Goal: Book appointment/travel/reservation

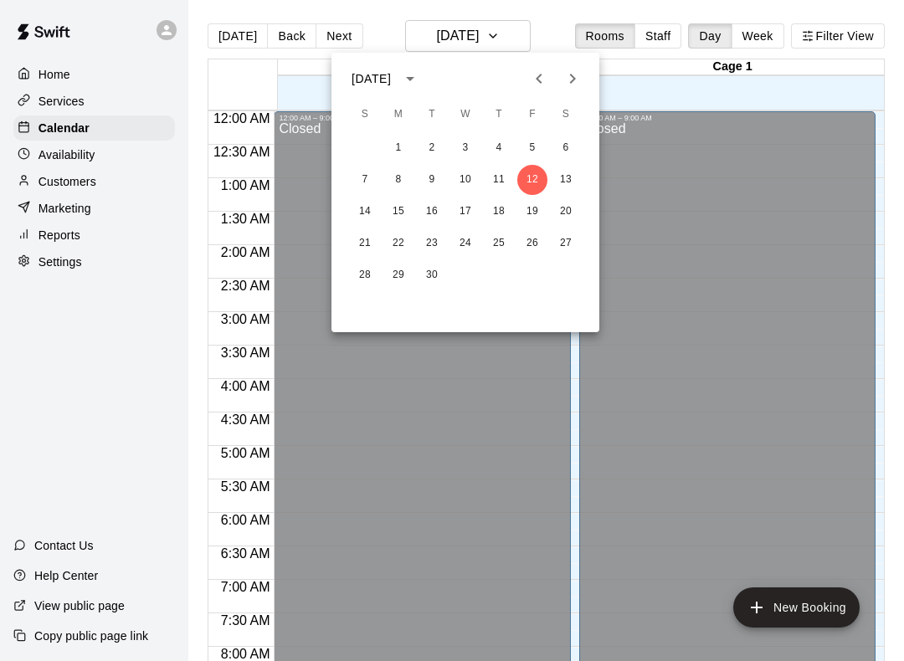
scroll to position [972, 0]
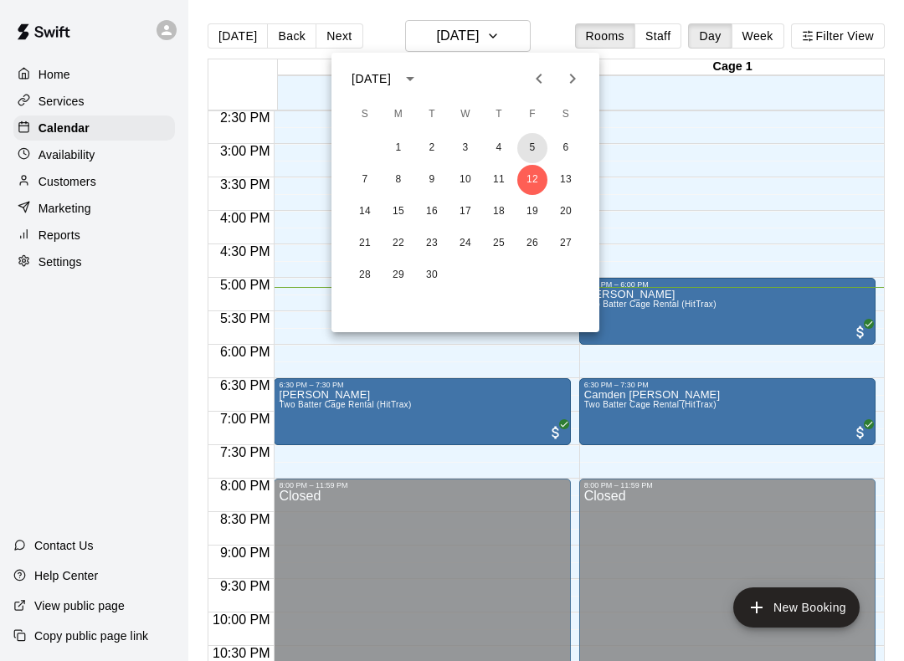
click at [537, 156] on button "5" at bounding box center [532, 148] width 30 height 30
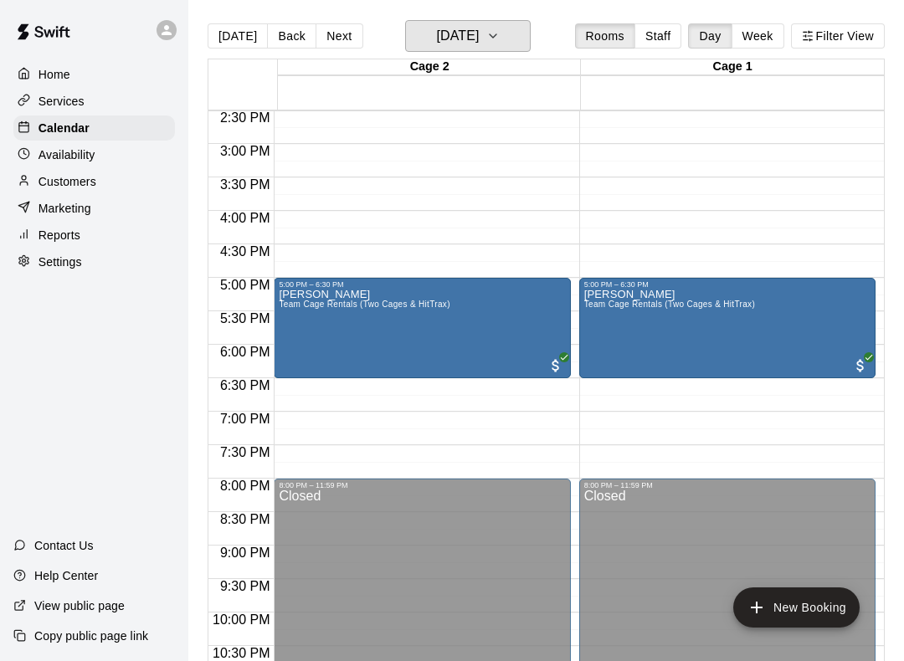
click at [500, 46] on icon "button" at bounding box center [492, 36] width 13 height 20
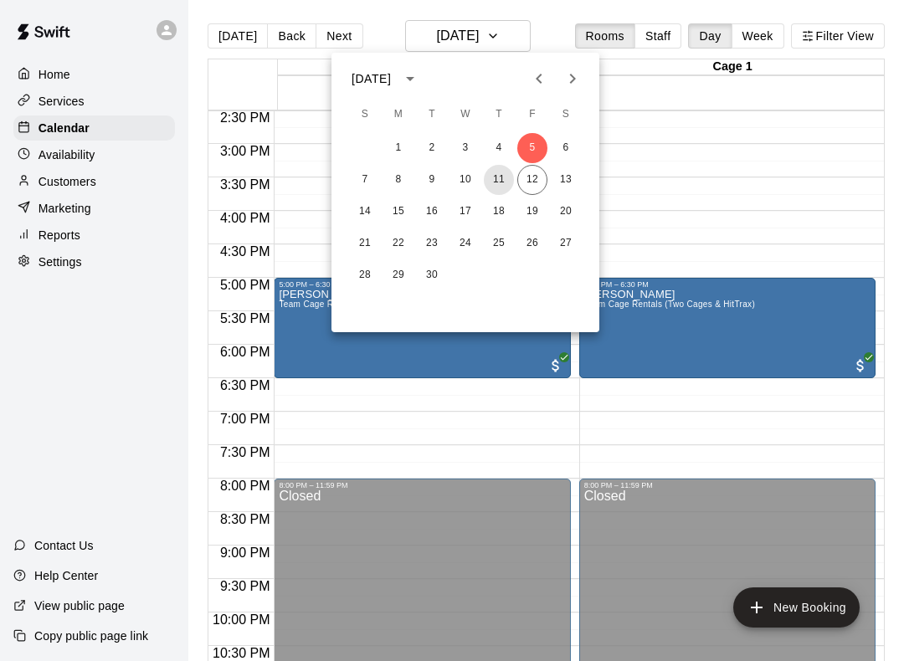
click at [490, 174] on button "11" at bounding box center [499, 180] width 30 height 30
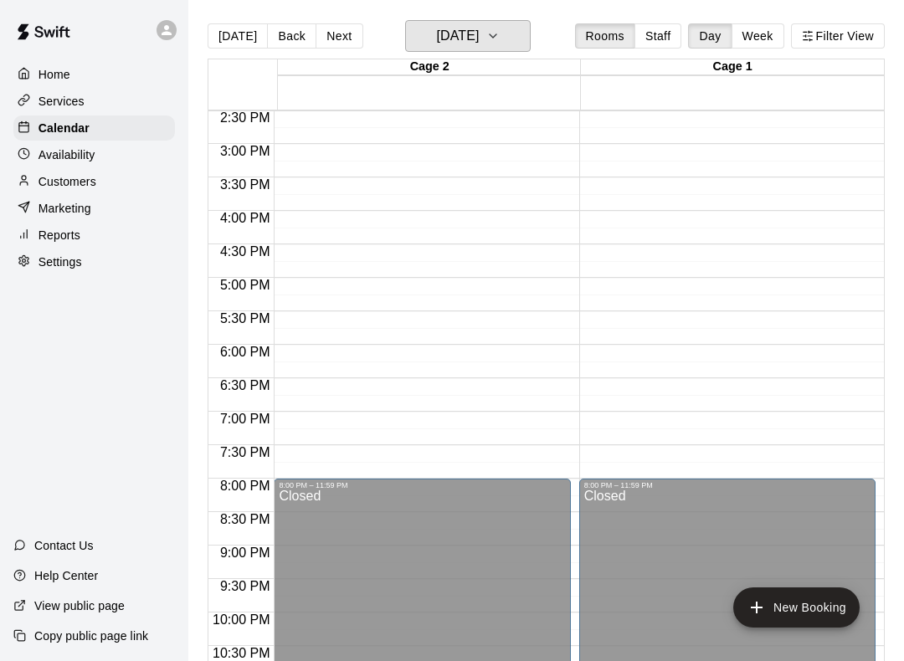
click at [511, 39] on button "[DATE]" at bounding box center [468, 36] width 126 height 32
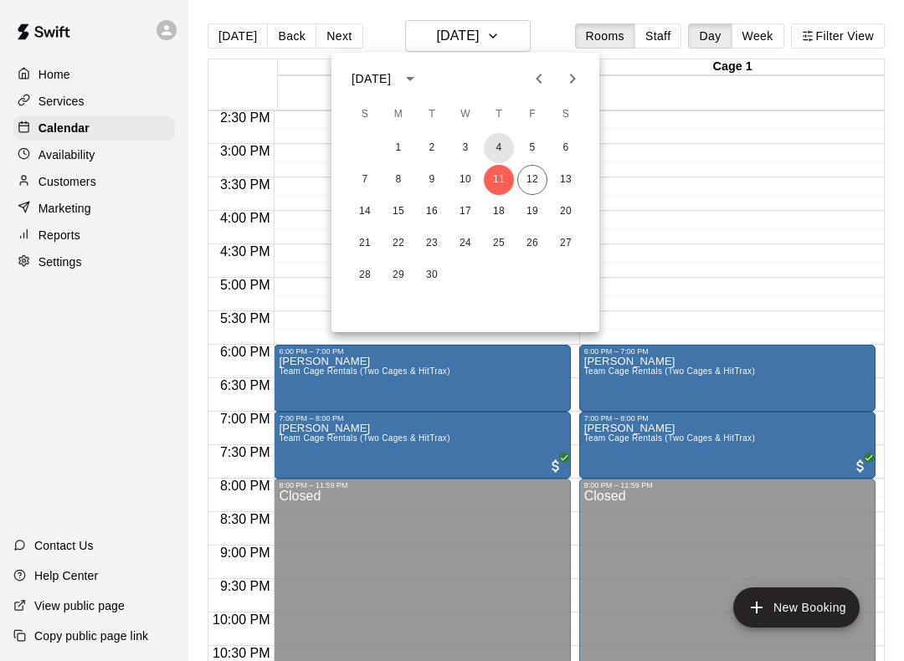
click at [508, 144] on button "4" at bounding box center [499, 148] width 30 height 30
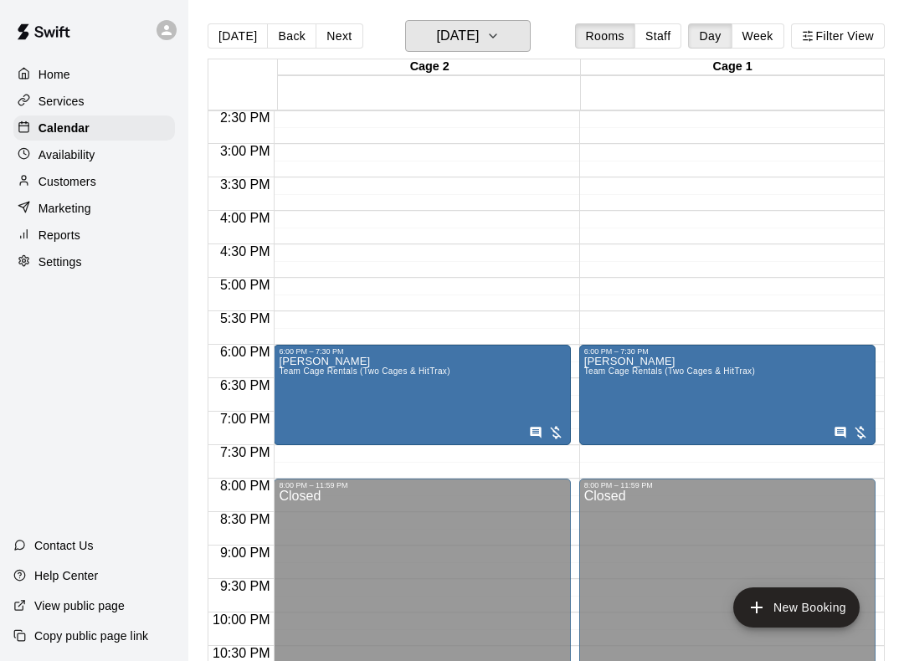
click at [479, 26] on h6 "[DATE]" at bounding box center [457, 35] width 43 height 23
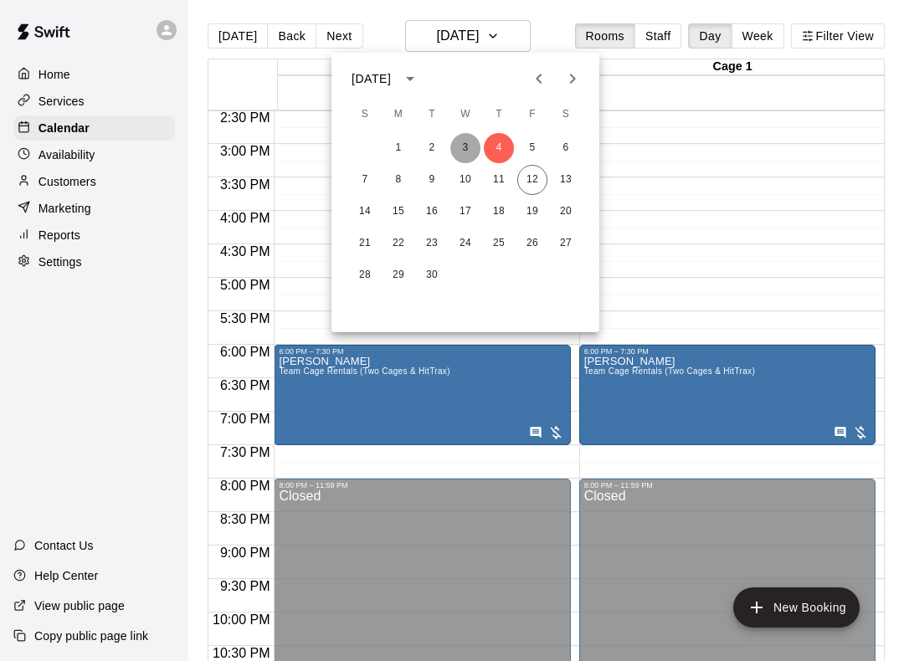
click at [463, 146] on button "3" at bounding box center [465, 148] width 30 height 30
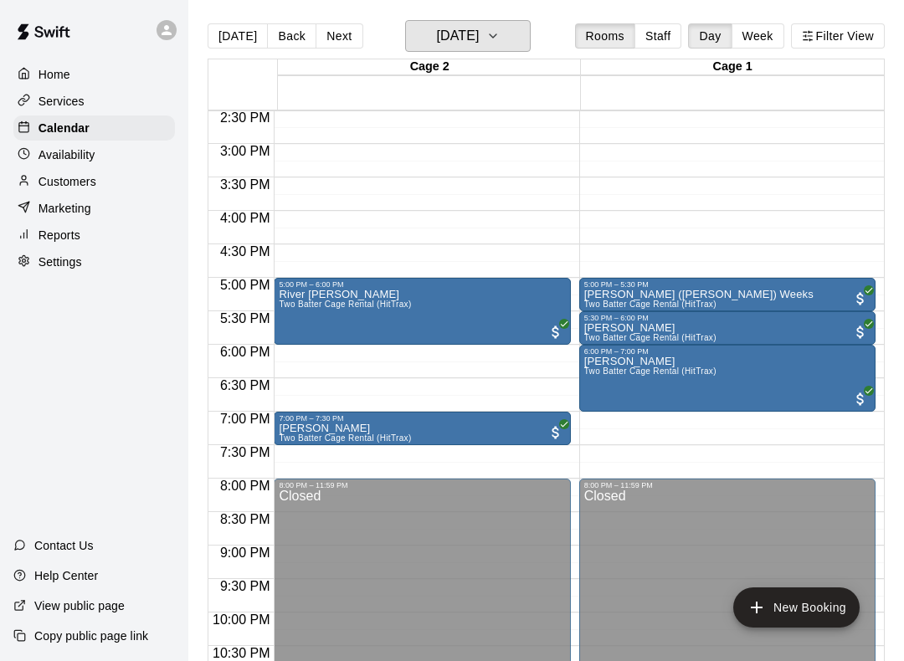
click at [479, 35] on h6 "[DATE]" at bounding box center [457, 35] width 43 height 23
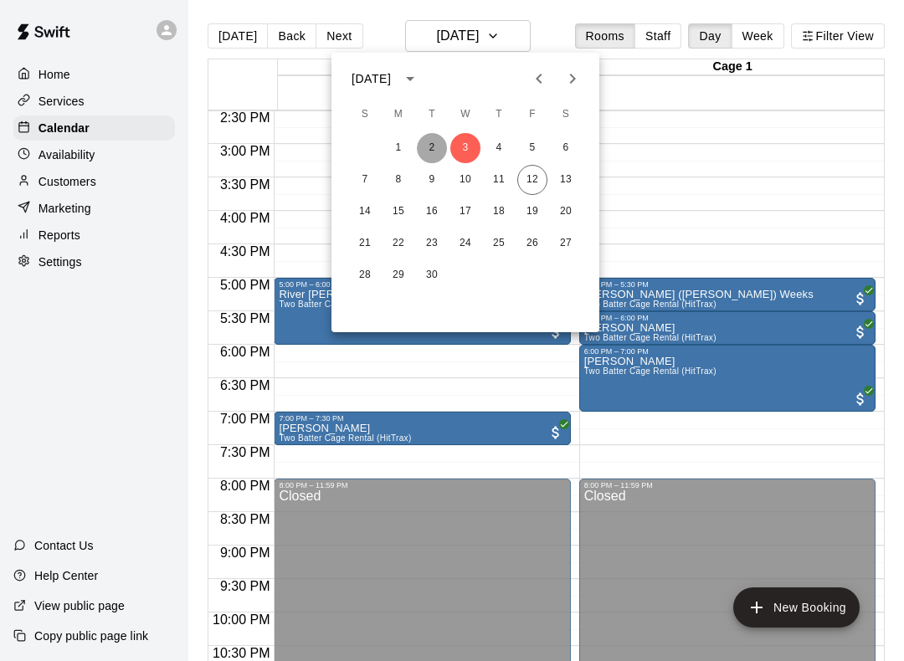
click at [435, 144] on button "2" at bounding box center [432, 148] width 30 height 30
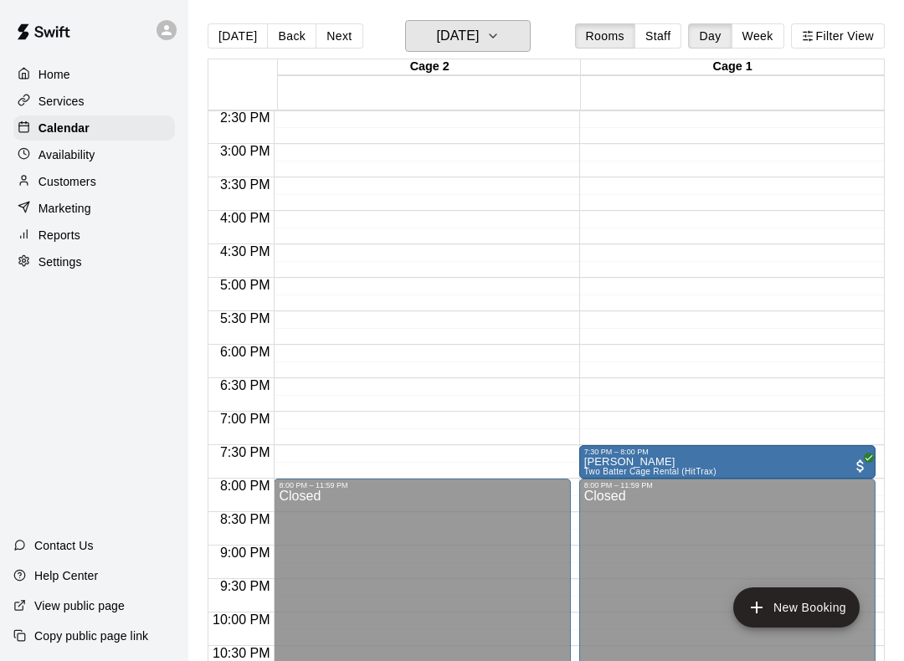
click at [479, 44] on h6 "[DATE]" at bounding box center [457, 35] width 43 height 23
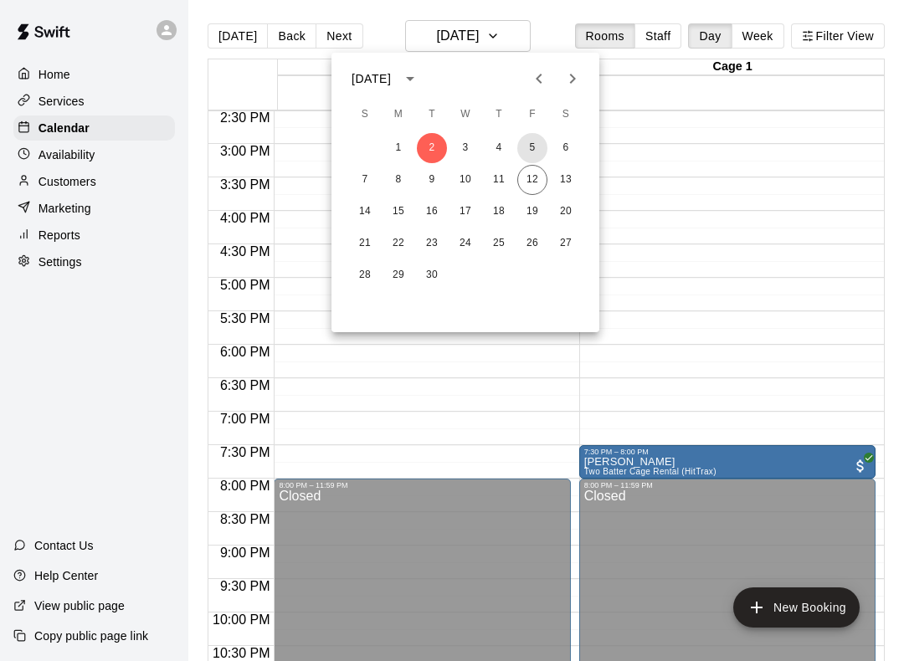
click at [532, 142] on button "5" at bounding box center [532, 148] width 30 height 30
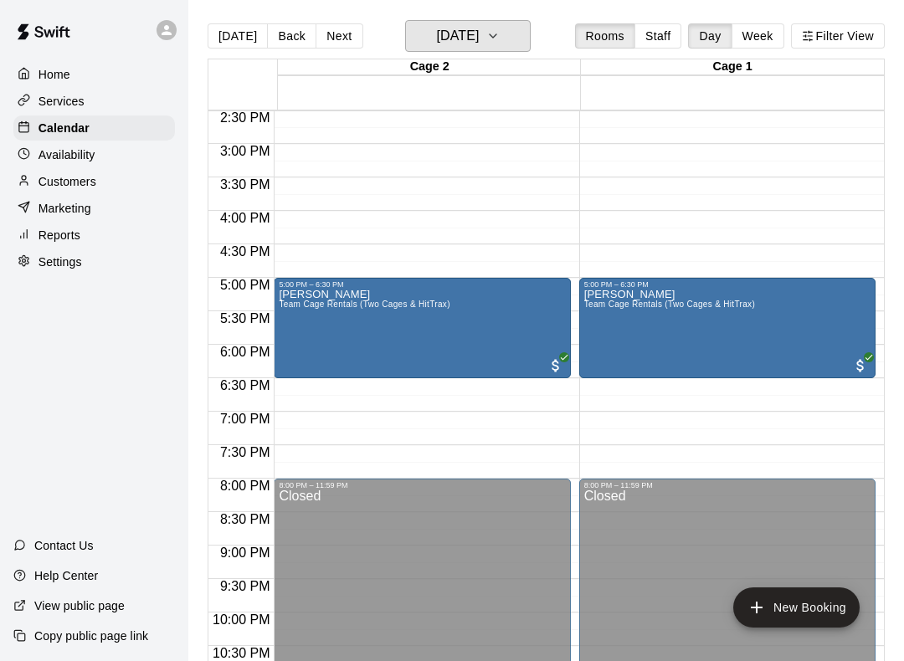
click at [510, 51] on button "[DATE]" at bounding box center [468, 36] width 126 height 32
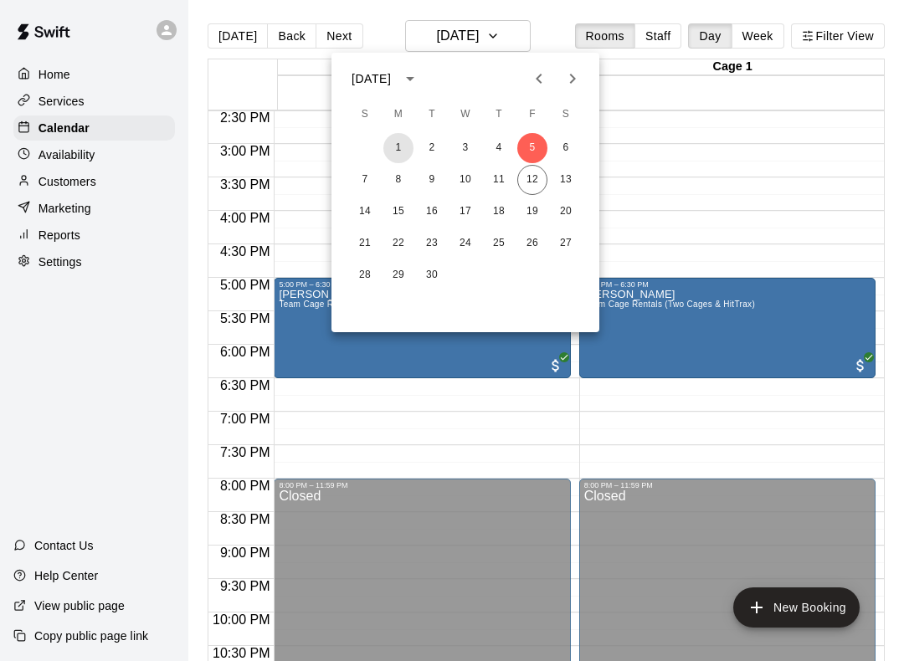
click at [397, 143] on button "1" at bounding box center [398, 148] width 30 height 30
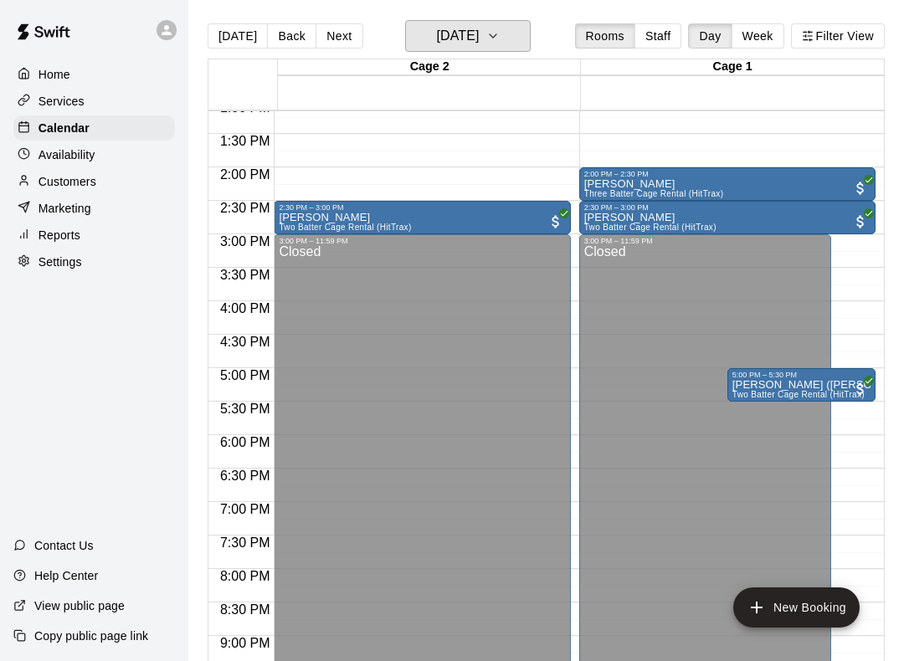
scroll to position [880, 0]
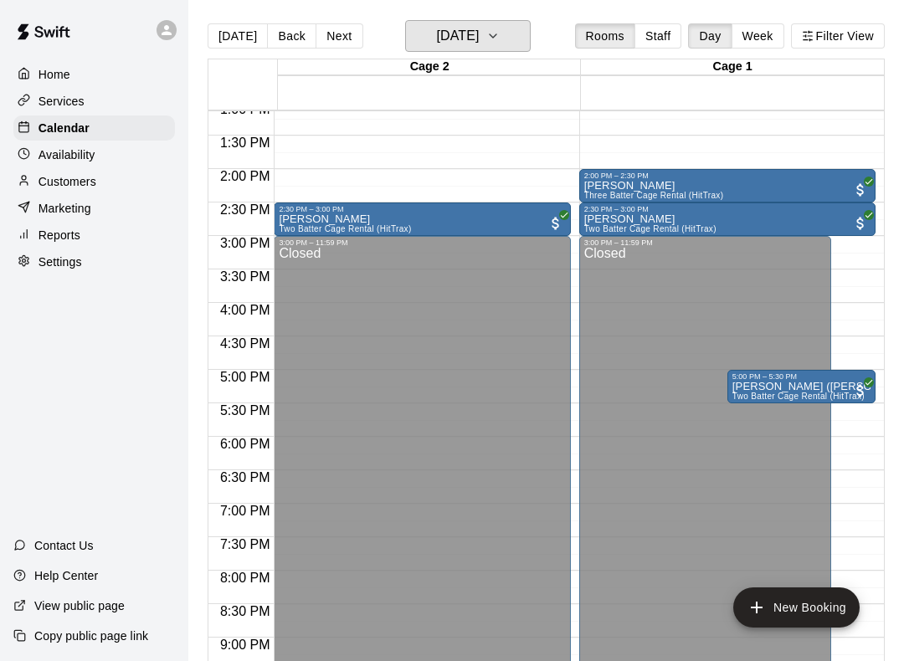
click at [506, 30] on button "[DATE]" at bounding box center [468, 36] width 126 height 32
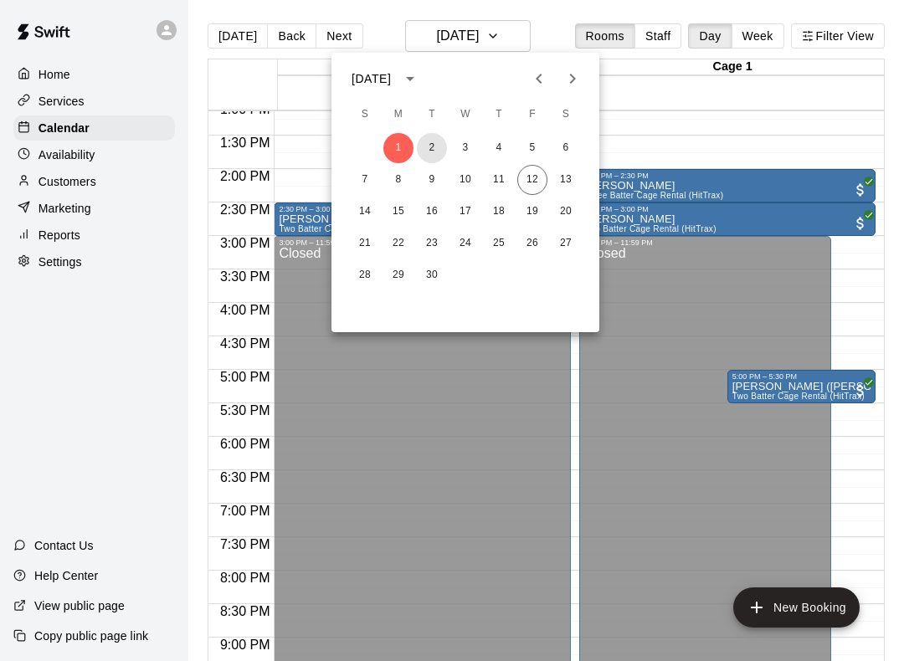
click at [441, 140] on button "2" at bounding box center [432, 148] width 30 height 30
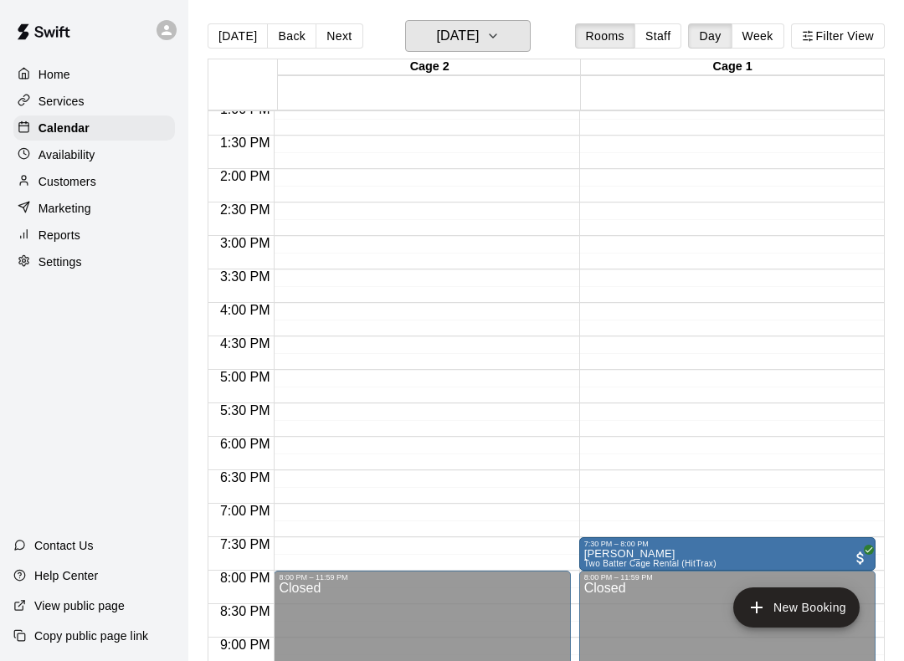
click at [515, 20] on button "[DATE]" at bounding box center [468, 36] width 126 height 32
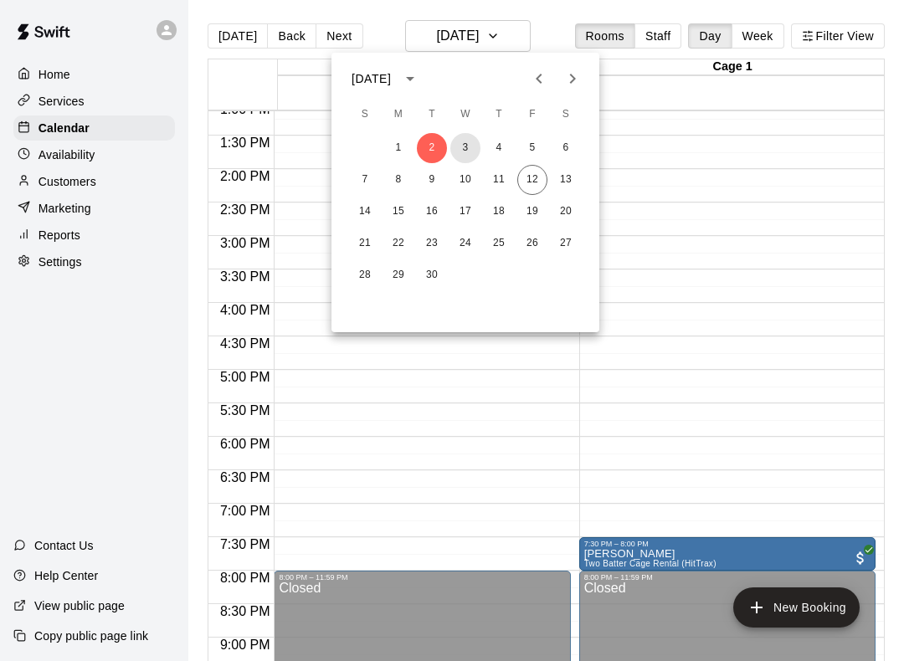
click at [476, 149] on button "3" at bounding box center [465, 148] width 30 height 30
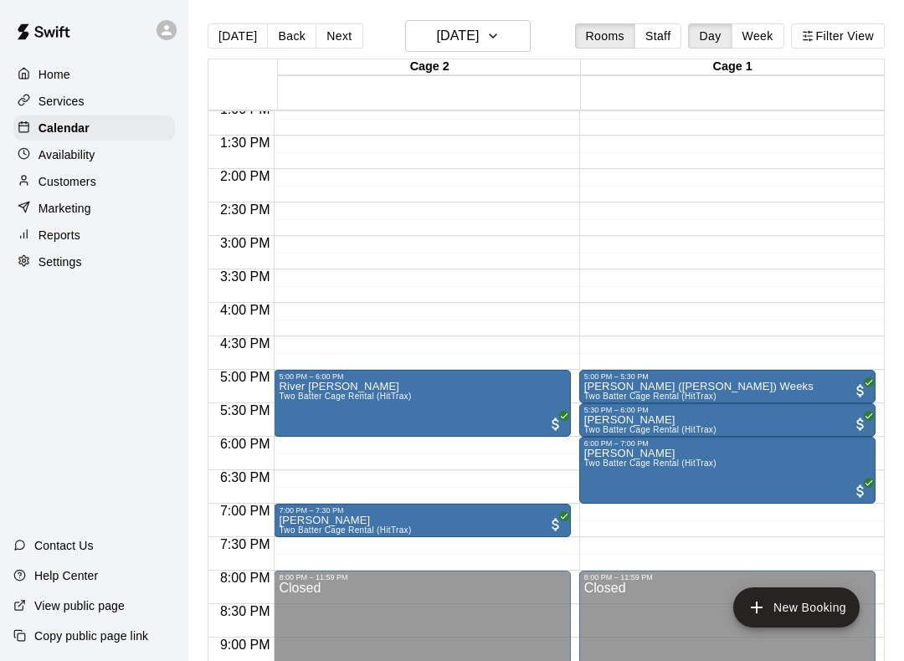
click at [510, 12] on main "[DATE] Back [DATE][DATE] Rooms Staff Day Week Filter View Cage 2 03 Wed Cage 1 …" at bounding box center [546, 344] width 716 height 688
click at [512, 20] on button "[DATE]" at bounding box center [468, 36] width 126 height 32
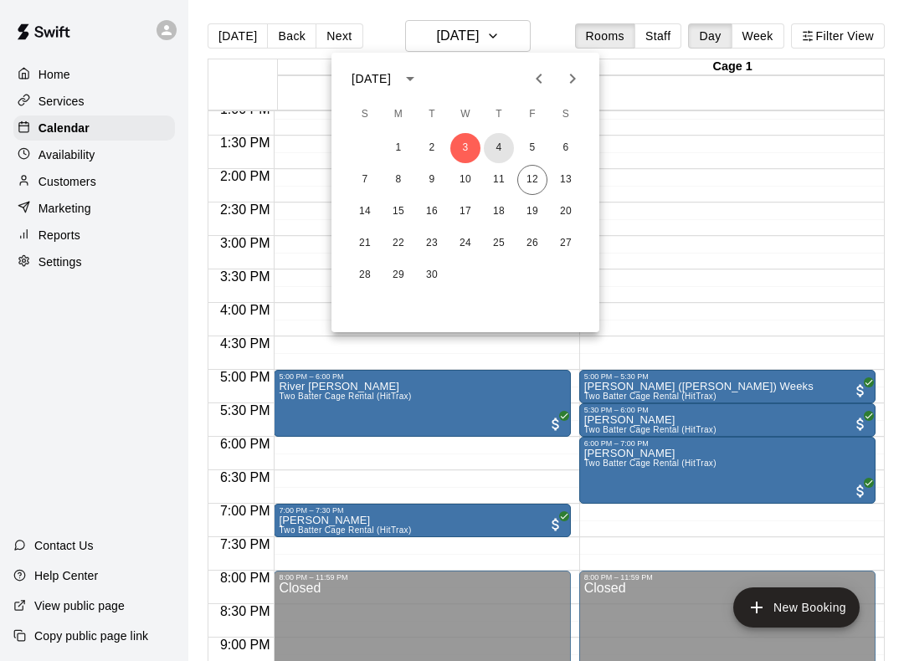
click at [502, 138] on button "4" at bounding box center [499, 148] width 30 height 30
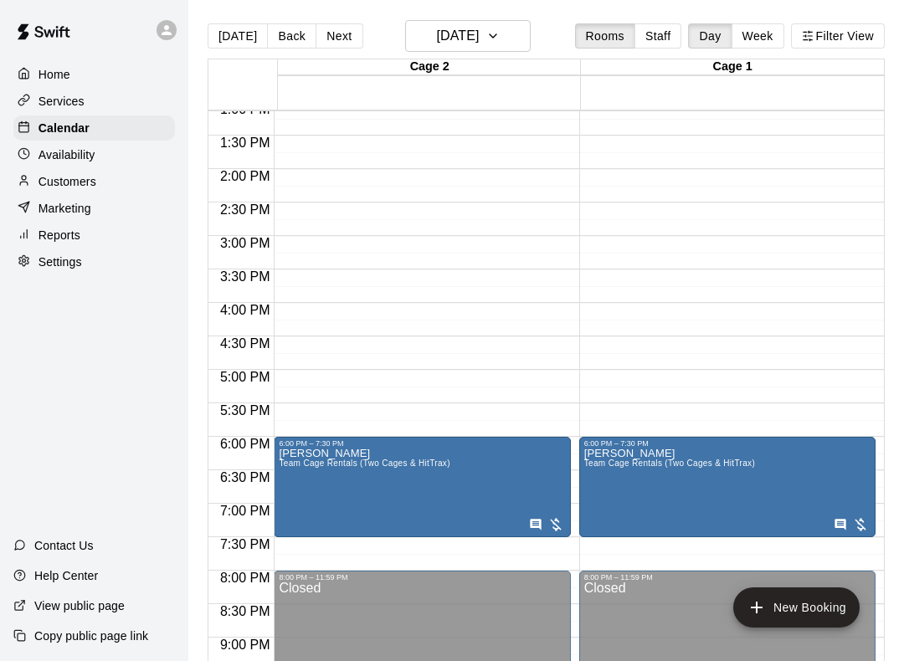
click at [514, 15] on main "[DATE] Back [DATE][DATE] Rooms Staff Day Week Filter View Cage 2 04 Thu Cage 1 …" at bounding box center [546, 344] width 716 height 688
click at [479, 33] on h6 "[DATE]" at bounding box center [457, 35] width 43 height 23
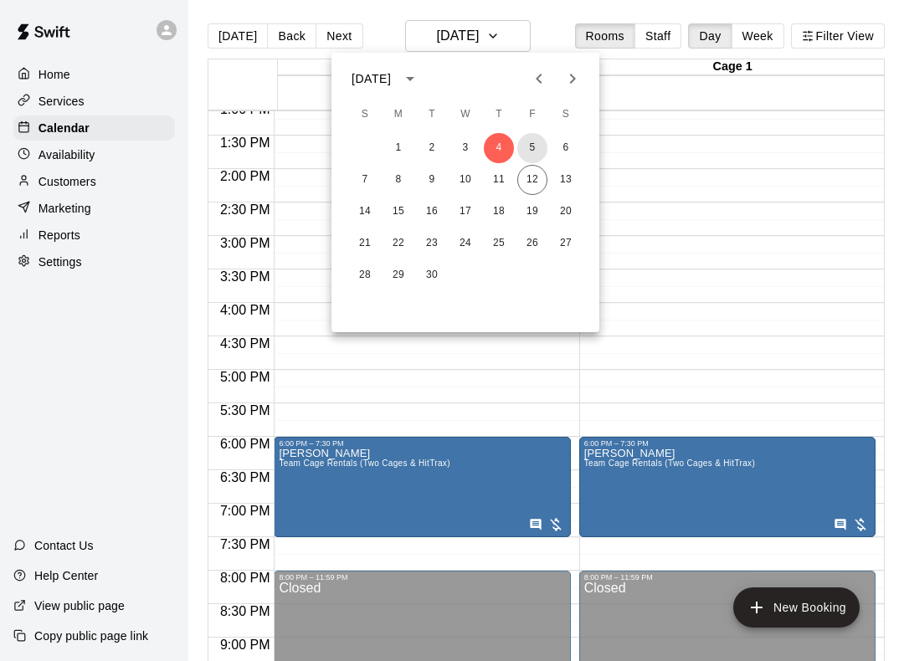
click at [534, 140] on button "5" at bounding box center [532, 148] width 30 height 30
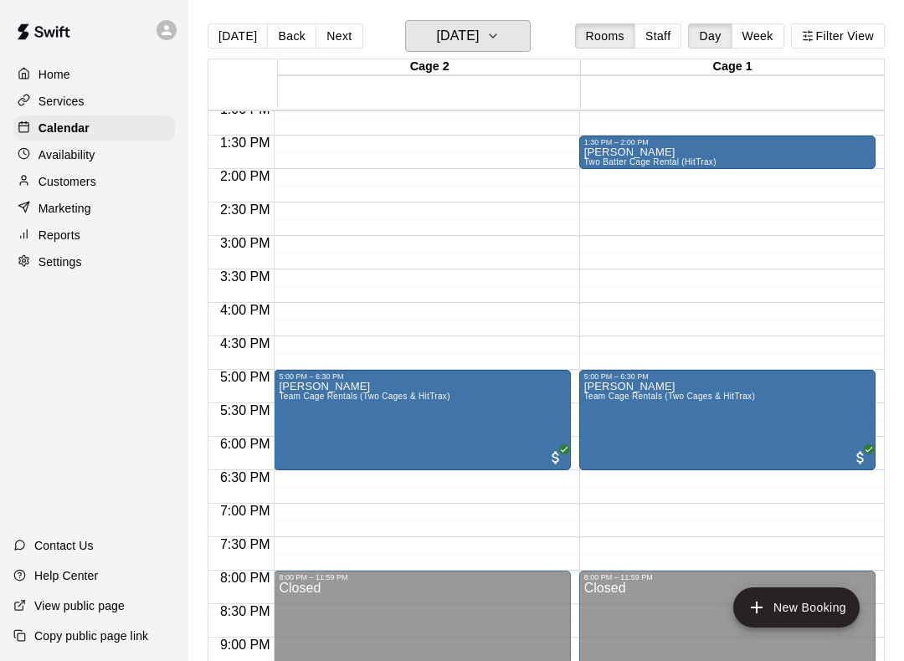
scroll to position [815, 0]
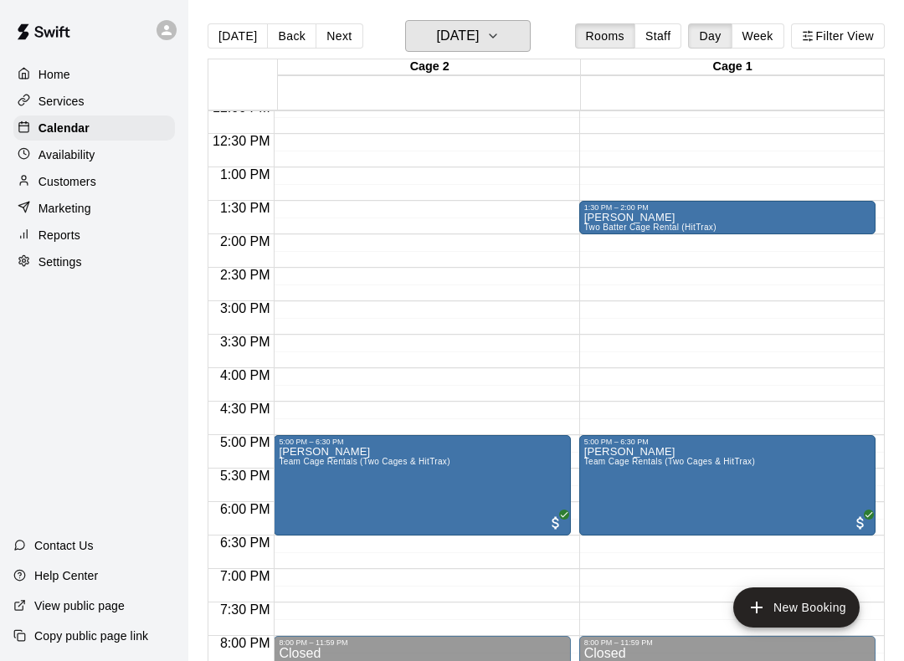
click at [500, 30] on button "[DATE]" at bounding box center [468, 36] width 126 height 32
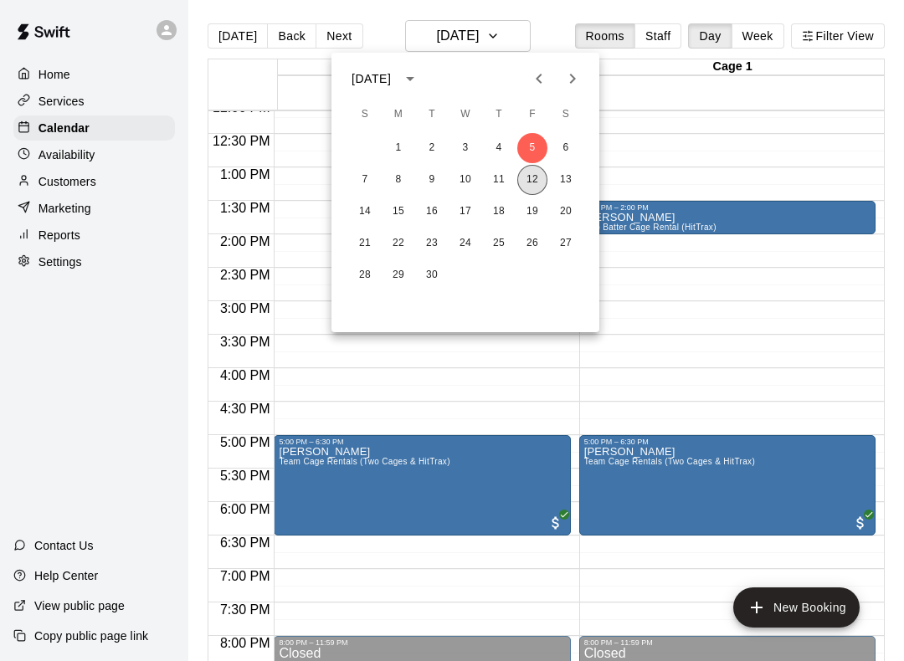
click at [521, 183] on button "12" at bounding box center [532, 180] width 30 height 30
